Goal: Task Accomplishment & Management: Manage account settings

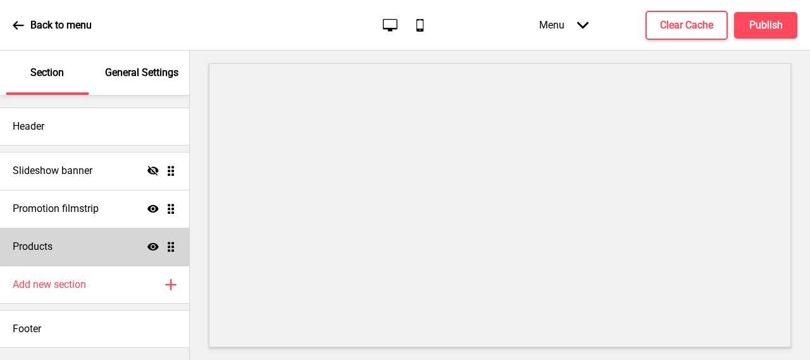
click at [70, 248] on div "Products Show Drag" at bounding box center [94, 247] width 189 height 38
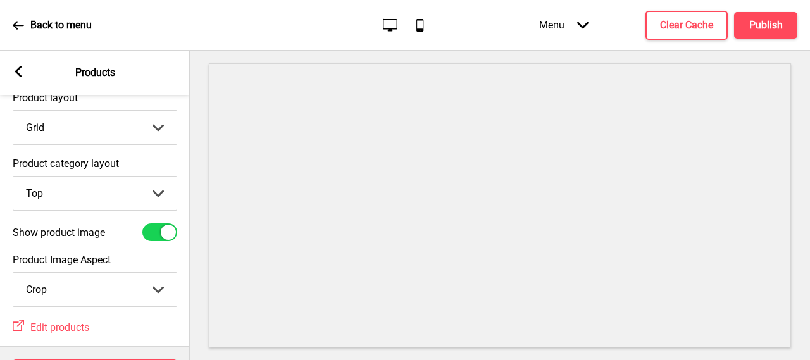
scroll to position [113, 0]
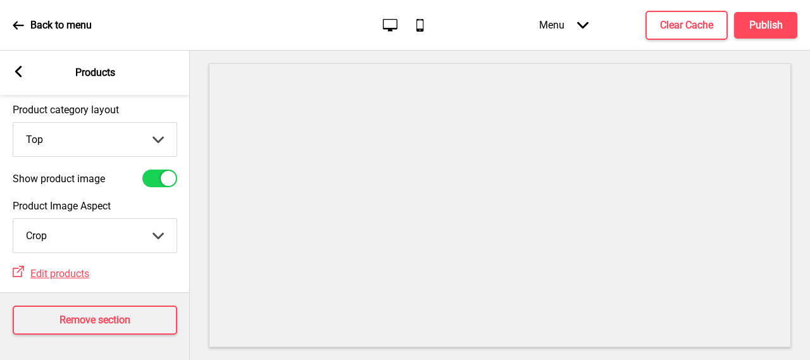
click at [20, 73] on rect at bounding box center [18, 71] width 11 height 11
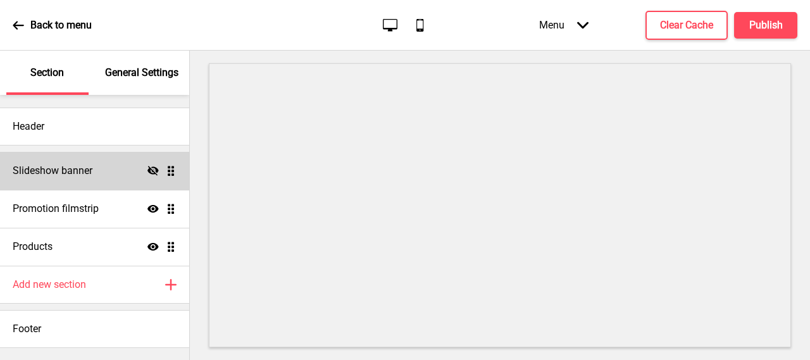
click at [91, 182] on div "Slideshow banner Hide Drag" at bounding box center [94, 171] width 189 height 38
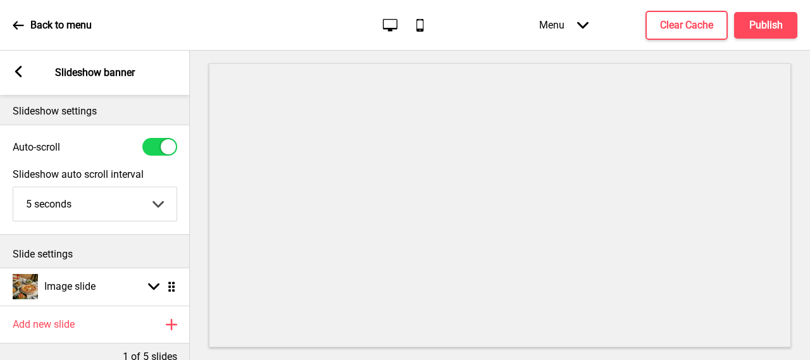
scroll to position [0, 0]
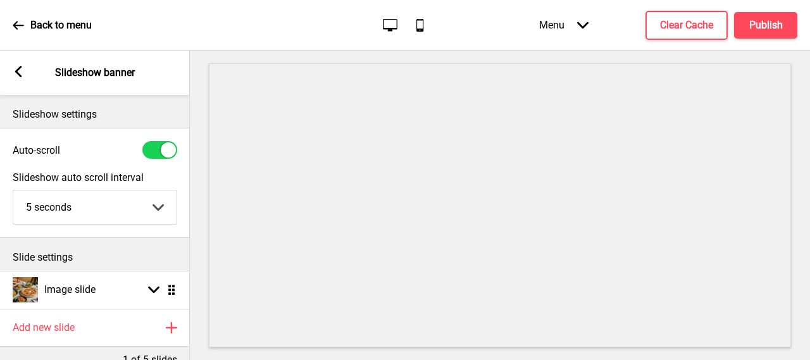
click at [18, 71] on rect at bounding box center [18, 71] width 11 height 11
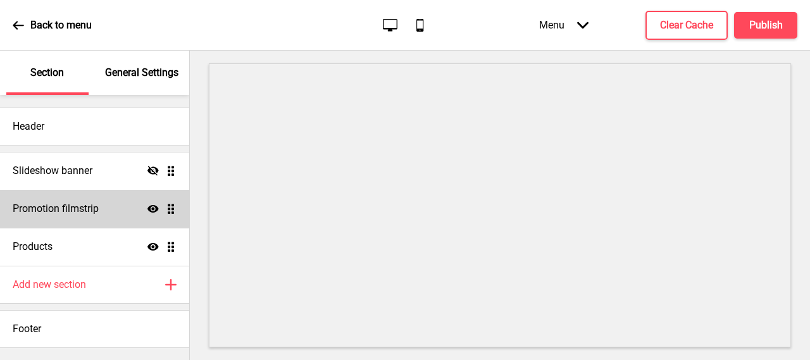
click at [78, 210] on h4 "Promotion filmstrip" at bounding box center [56, 209] width 86 height 14
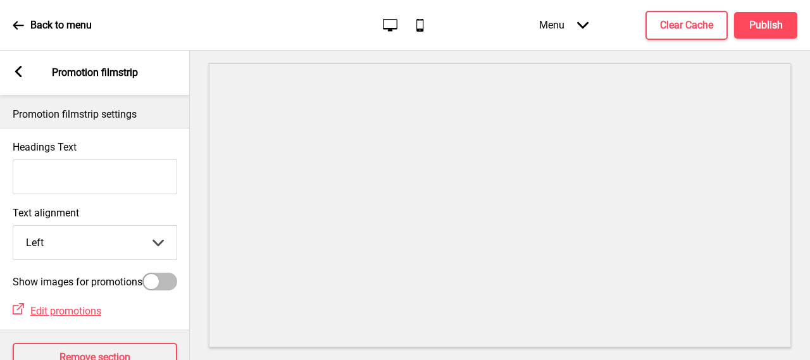
click at [22, 68] on rect at bounding box center [18, 71] width 11 height 11
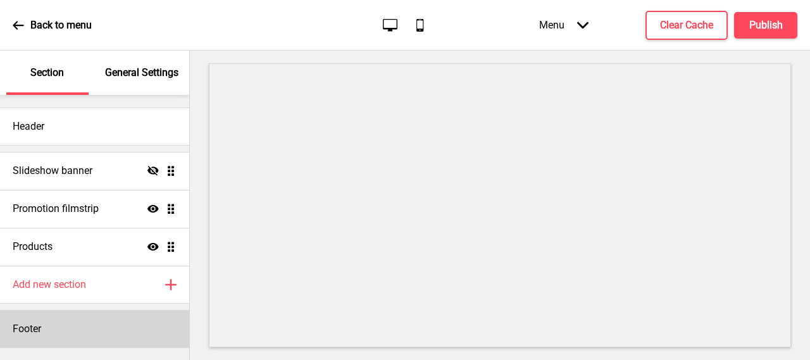
click at [35, 335] on h4 "Footer" at bounding box center [27, 329] width 28 height 14
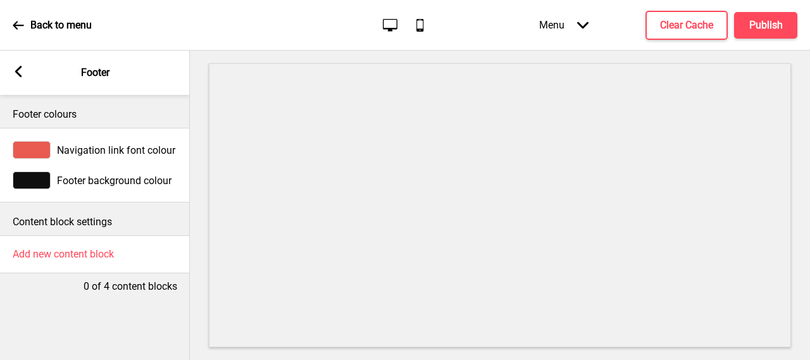
click at [15, 66] on rect at bounding box center [18, 71] width 11 height 11
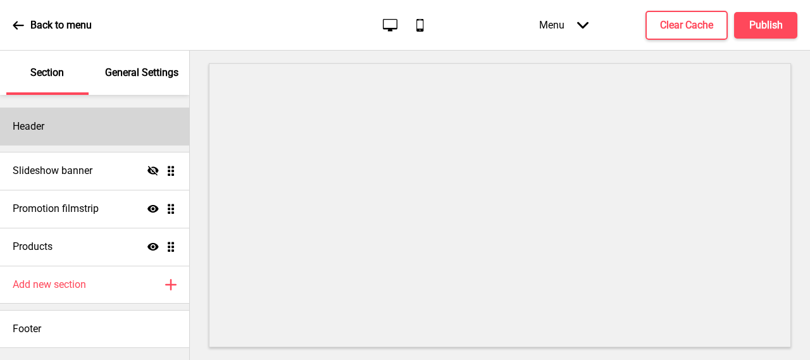
click at [107, 117] on div "Header" at bounding box center [94, 127] width 189 height 38
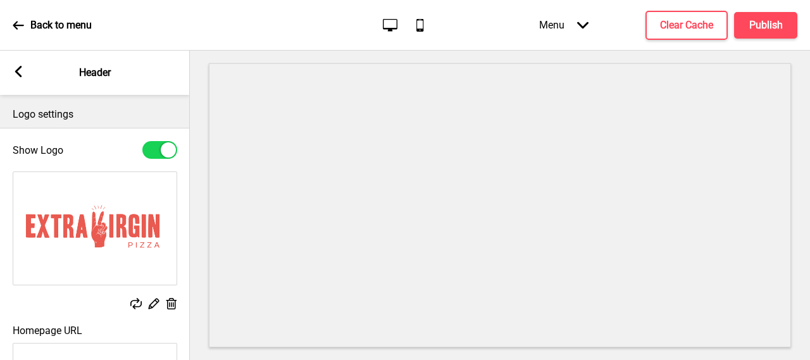
click at [24, 66] on div "Arrow left Header" at bounding box center [95, 73] width 190 height 44
click at [22, 71] on rect at bounding box center [18, 71] width 11 height 11
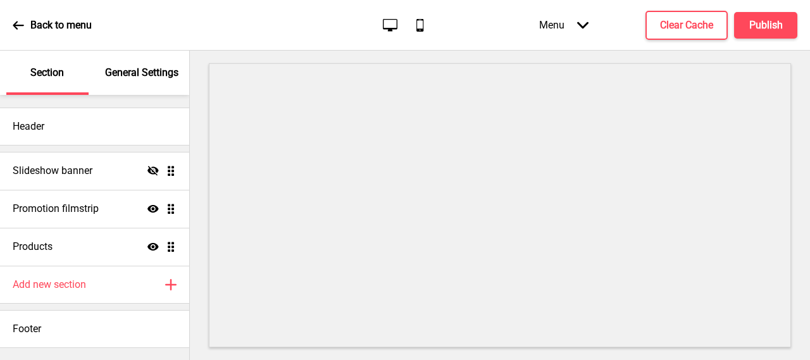
click at [150, 78] on p "General Settings" at bounding box center [141, 73] width 73 height 14
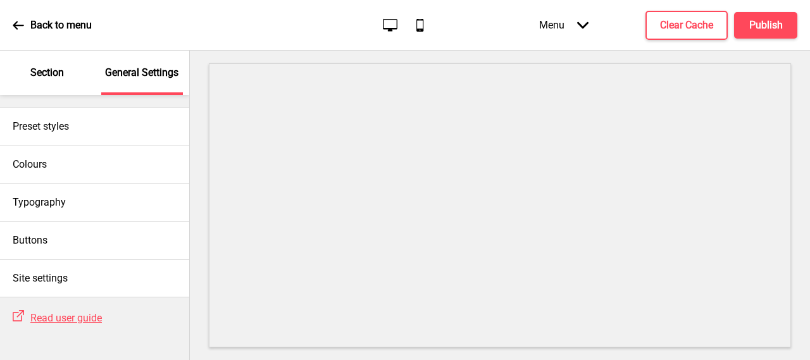
click at [18, 30] on icon at bounding box center [18, 25] width 11 height 11
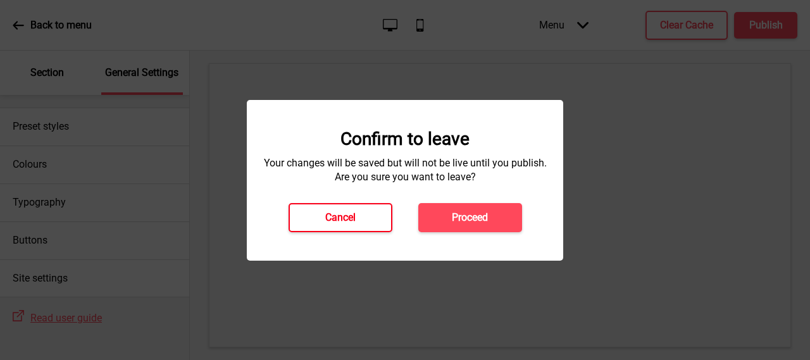
click at [364, 218] on button "Cancel" at bounding box center [340, 217] width 104 height 29
